Goal: Find contact information: Find contact information

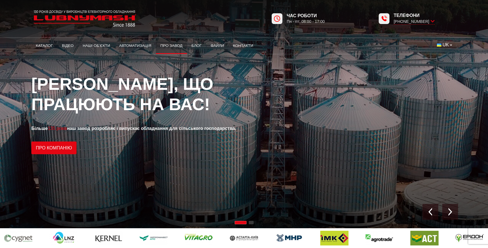
click at [176, 45] on link "Про завод" at bounding box center [171, 46] width 31 height 12
click at [257, 47] on link "Контакти" at bounding box center [243, 46] width 29 height 12
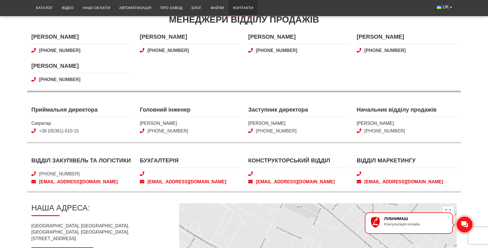
scroll to position [149, 0]
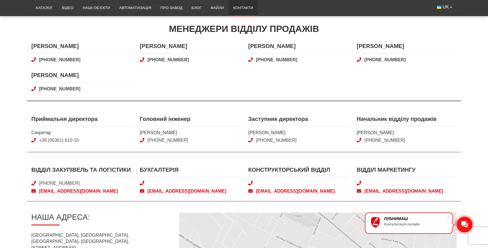
click at [158, 117] on span "Головний інженер" at bounding box center [190, 120] width 100 height 11
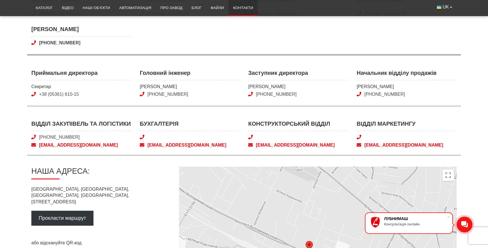
scroll to position [208, 0]
